Goal: Find specific page/section: Find specific page/section

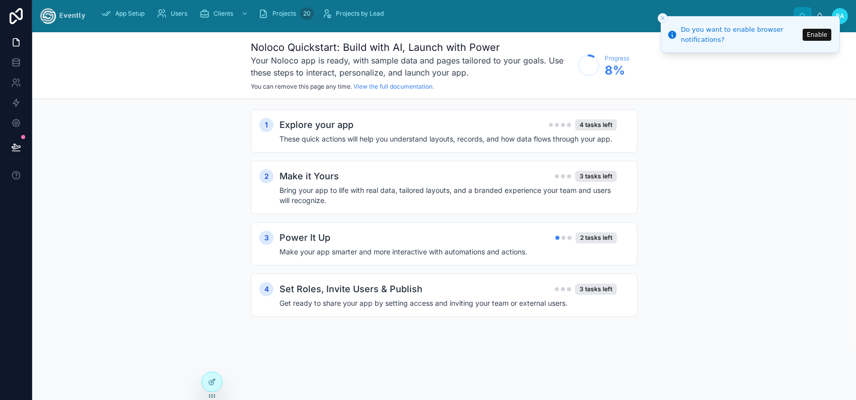
scroll to position [1559, 0]
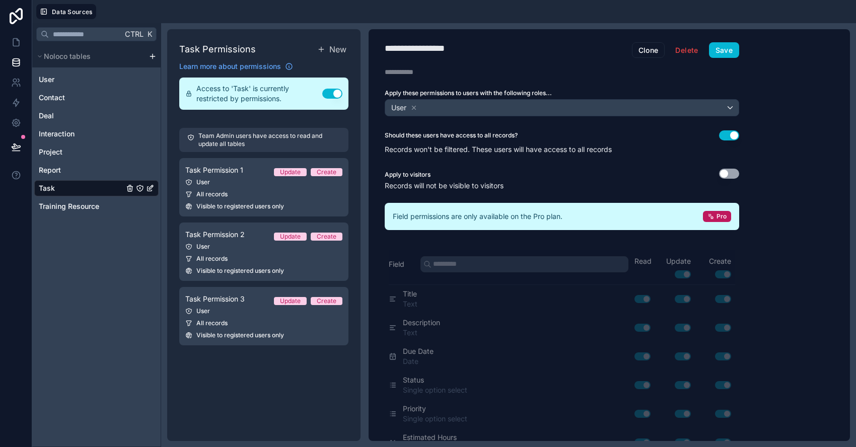
scroll to position [1511, 0]
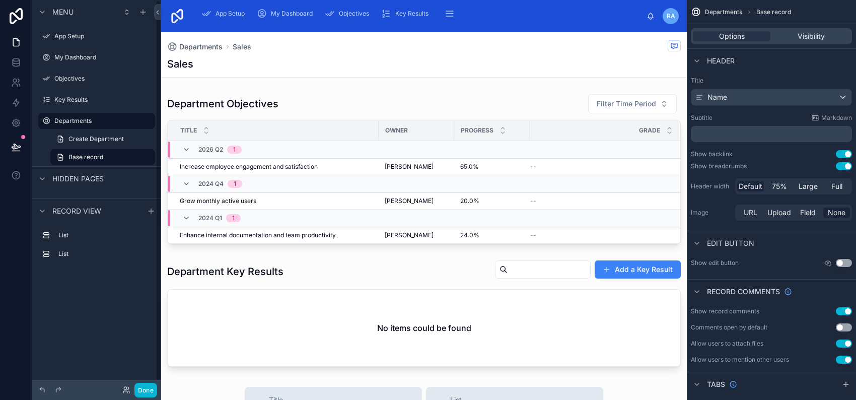
scroll to position [1559, 0]
